Goal: Task Accomplishment & Management: Manage account settings

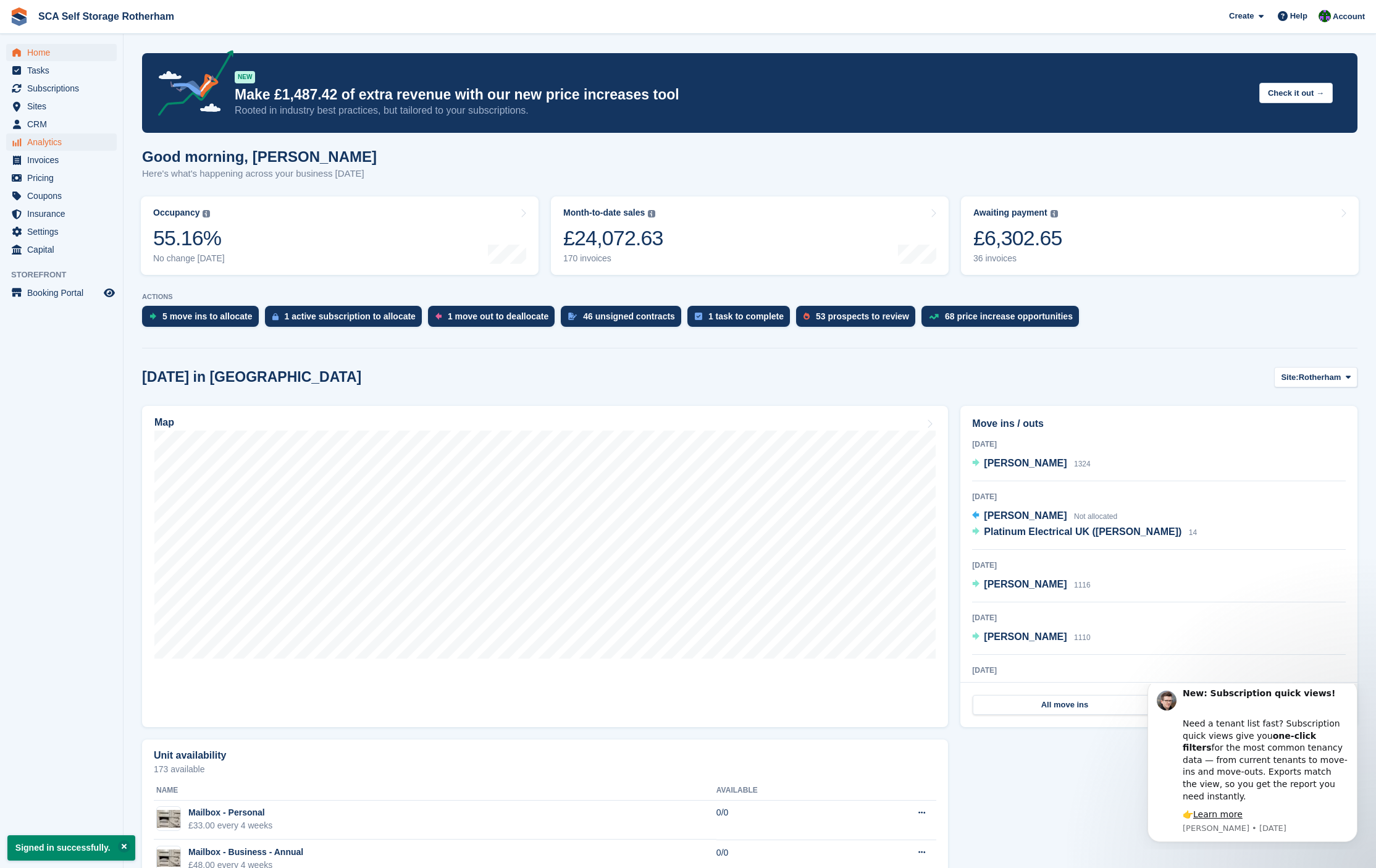
click at [58, 141] on span "Analytics" at bounding box center [64, 142] width 75 height 17
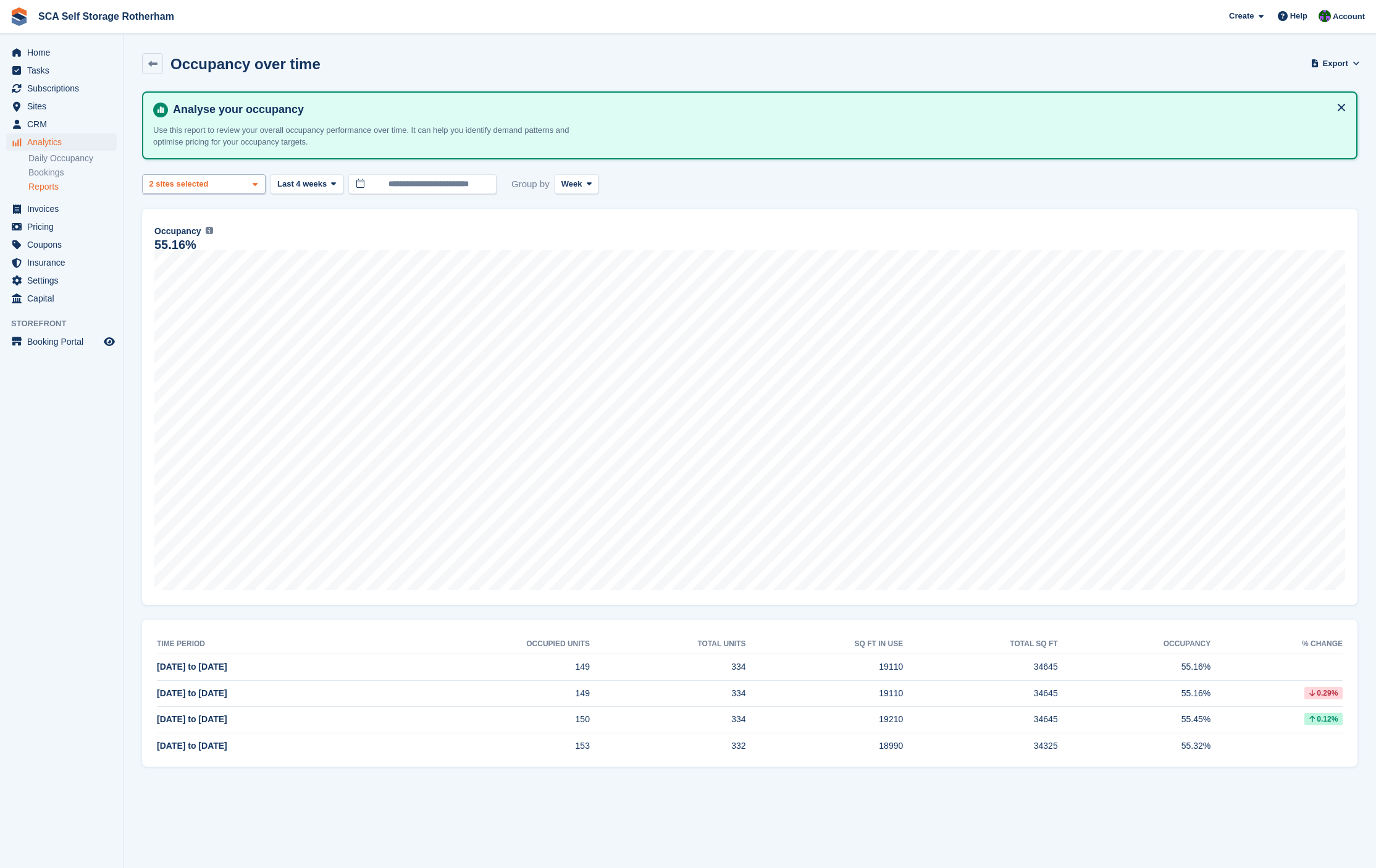
click at [231, 188] on div "Rotherham 2 sites selected" at bounding box center [204, 185] width 124 height 20
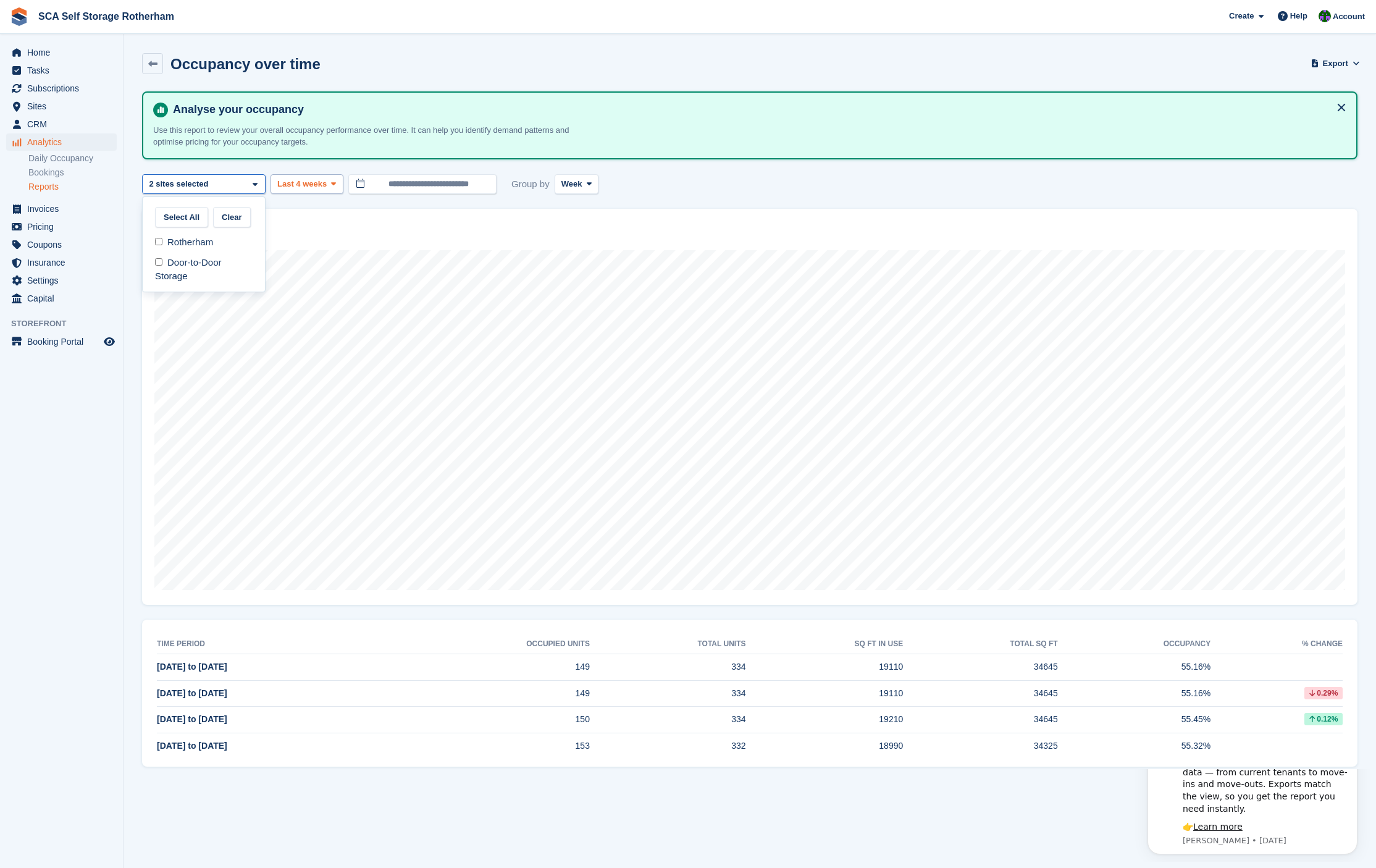
click at [279, 179] on span "Last 4 weeks" at bounding box center [301, 184] width 49 height 13
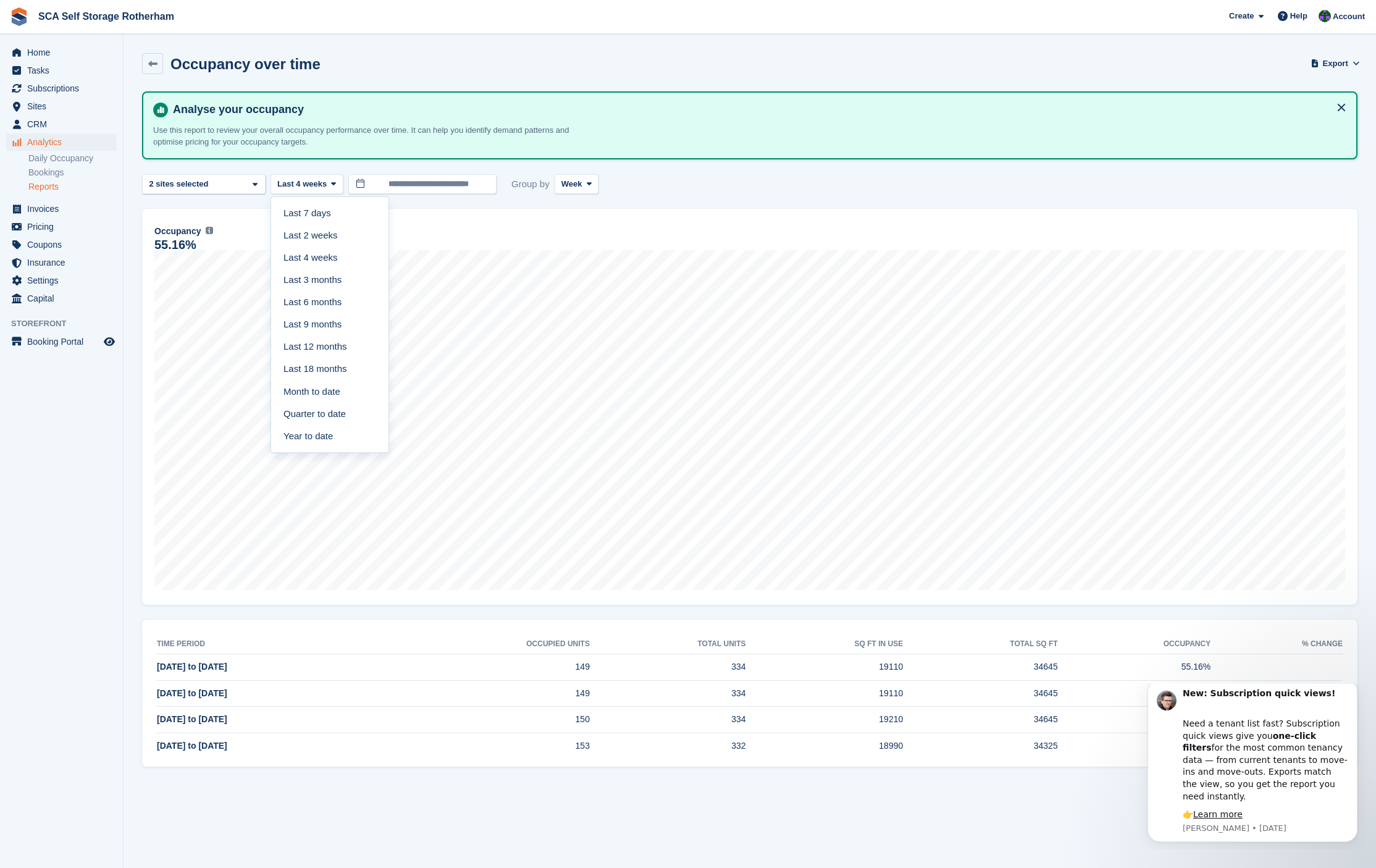
click at [324, 349] on link "Last 12 months" at bounding box center [329, 347] width 108 height 22
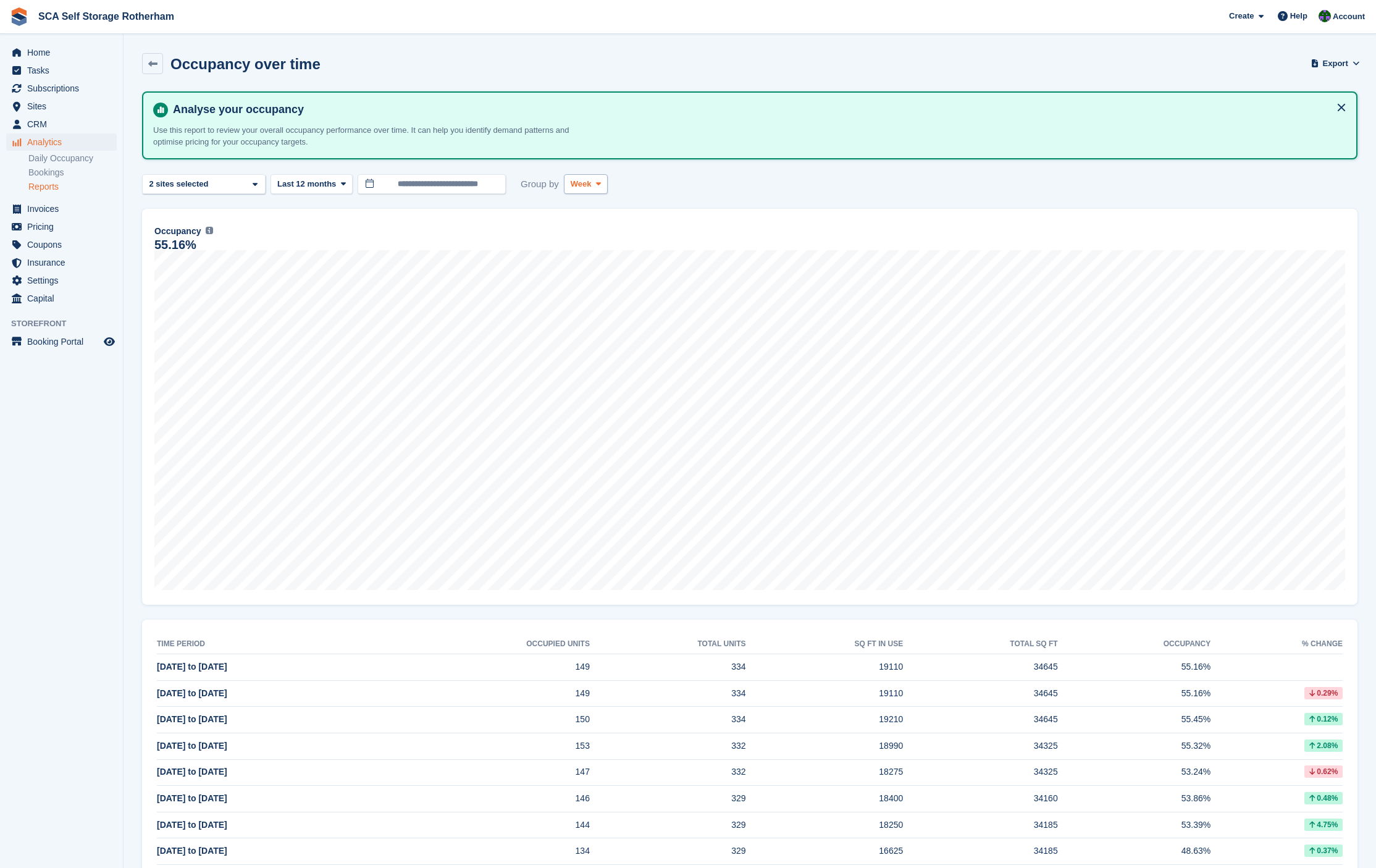
click at [592, 183] on span "Week" at bounding box center [581, 184] width 21 height 13
click at [583, 257] on link "Month" at bounding box center [622, 257] width 108 height 22
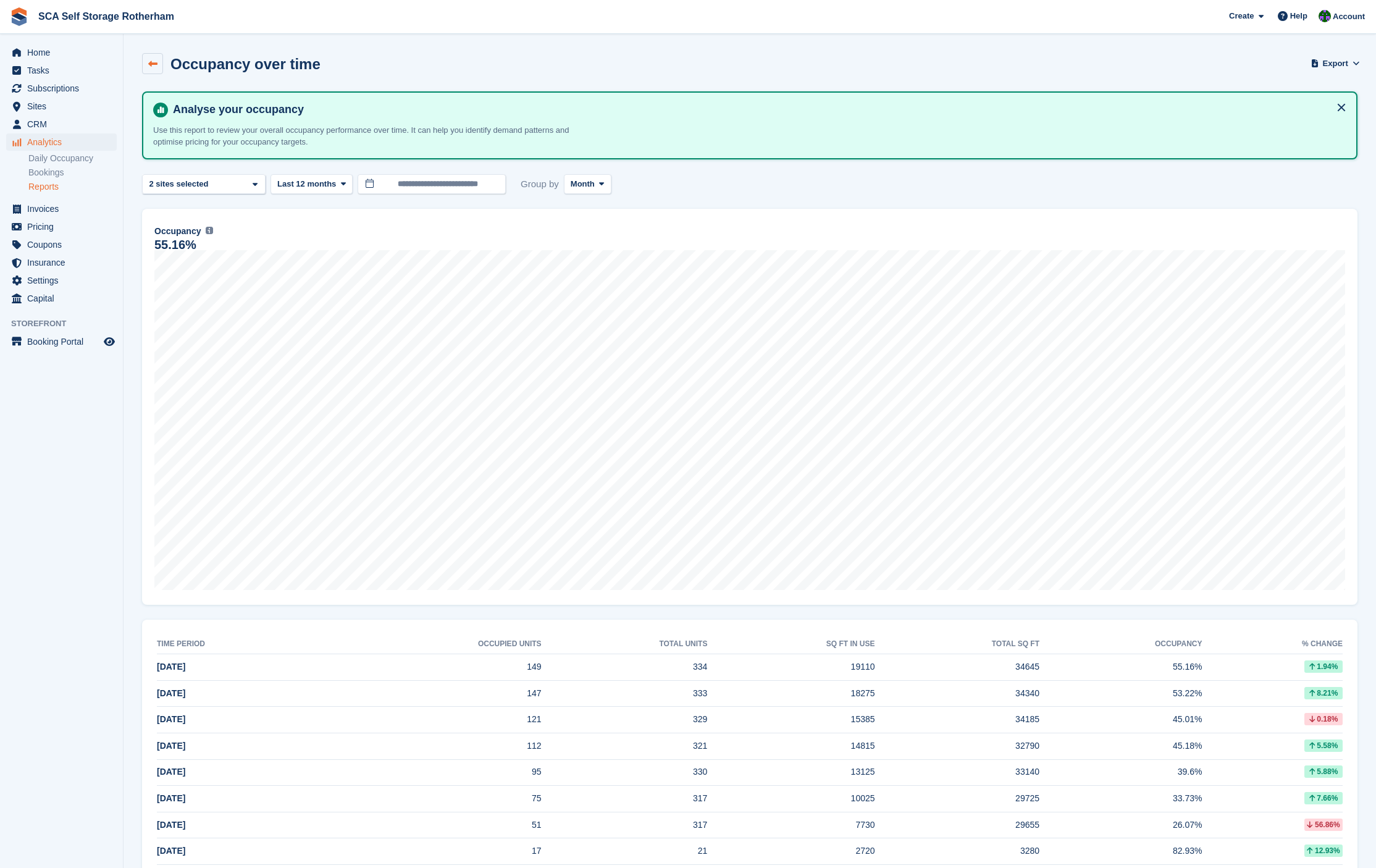
click at [161, 64] on link at bounding box center [152, 64] width 21 height 21
click at [148, 61] on icon at bounding box center [152, 64] width 9 height 9
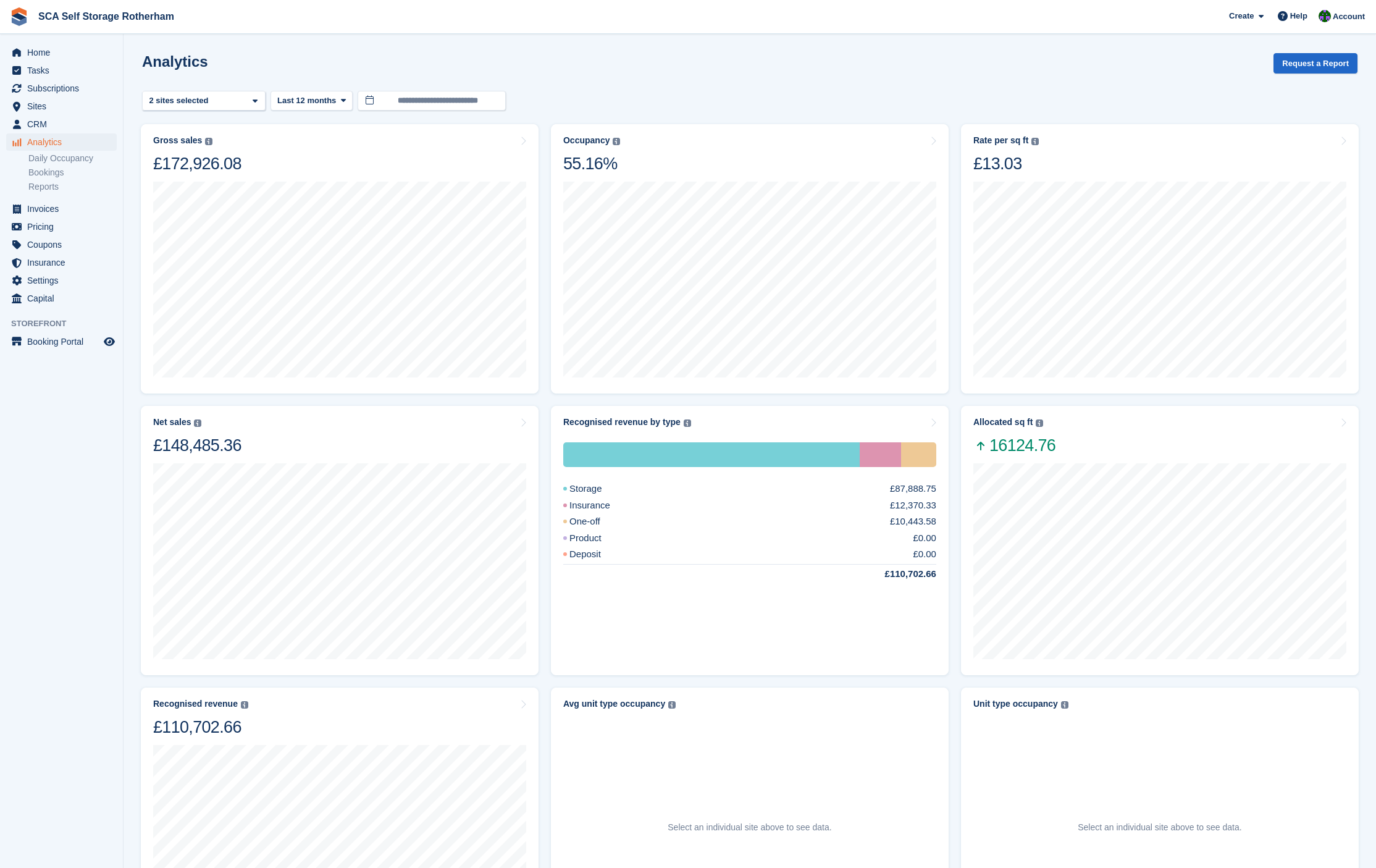
scroll to position [339, 0]
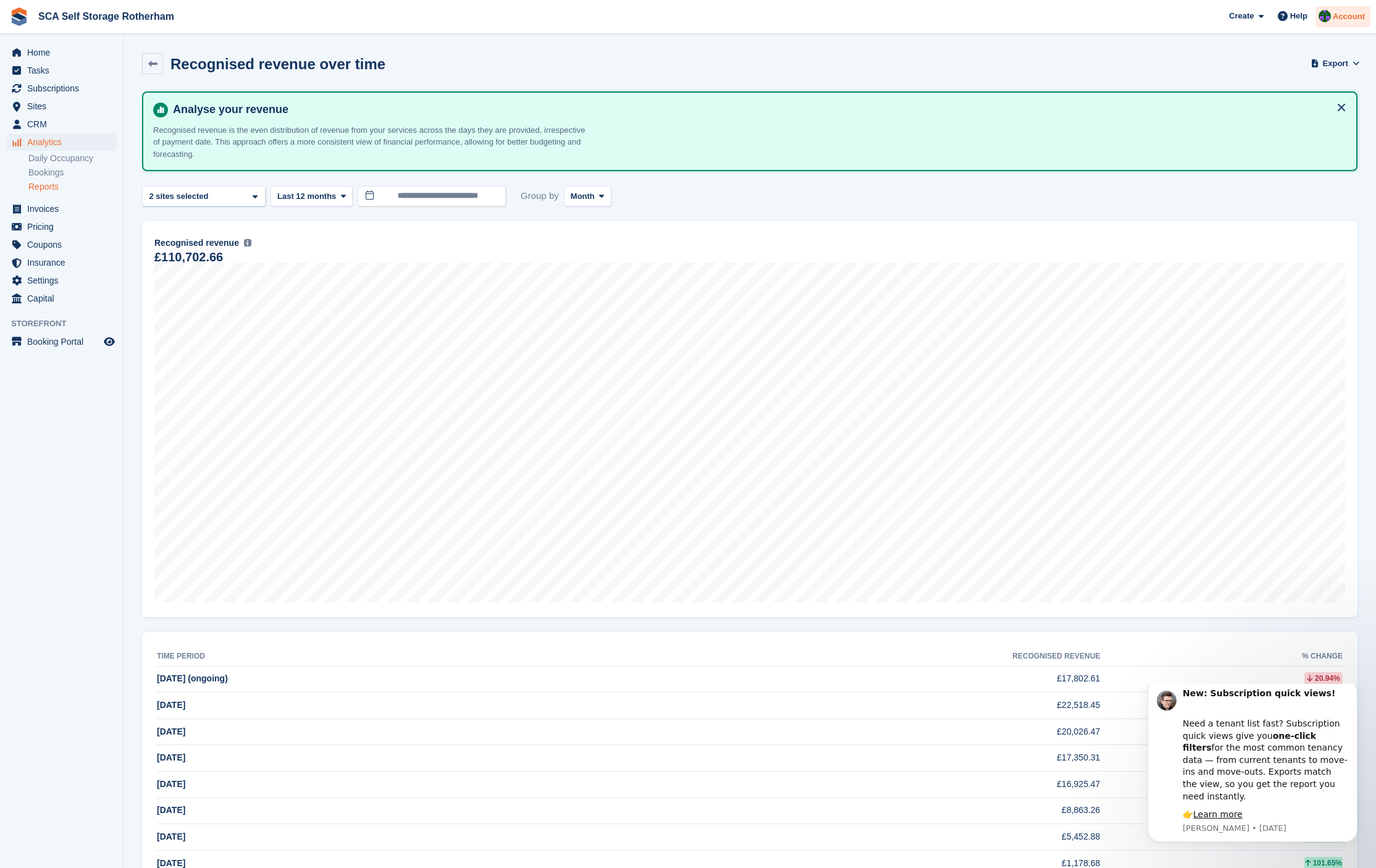
click at [1333, 21] on span "Account" at bounding box center [1349, 16] width 32 height 13
click at [1300, 122] on div "Logout" at bounding box center [1298, 124] width 122 height 13
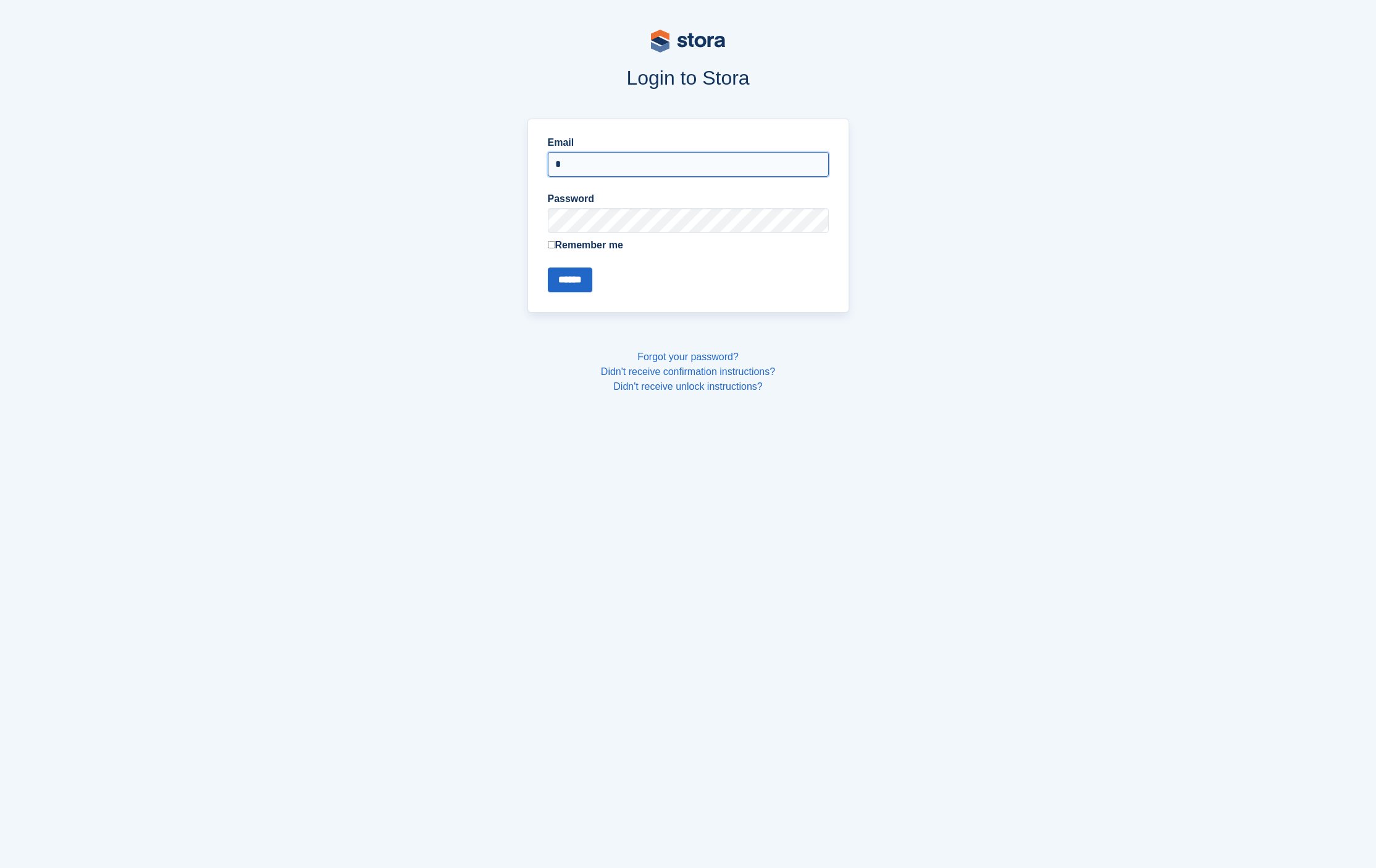
type input "**********"
click at [579, 280] on input "******" at bounding box center [570, 279] width 45 height 25
